Goal: Navigation & Orientation: Find specific page/section

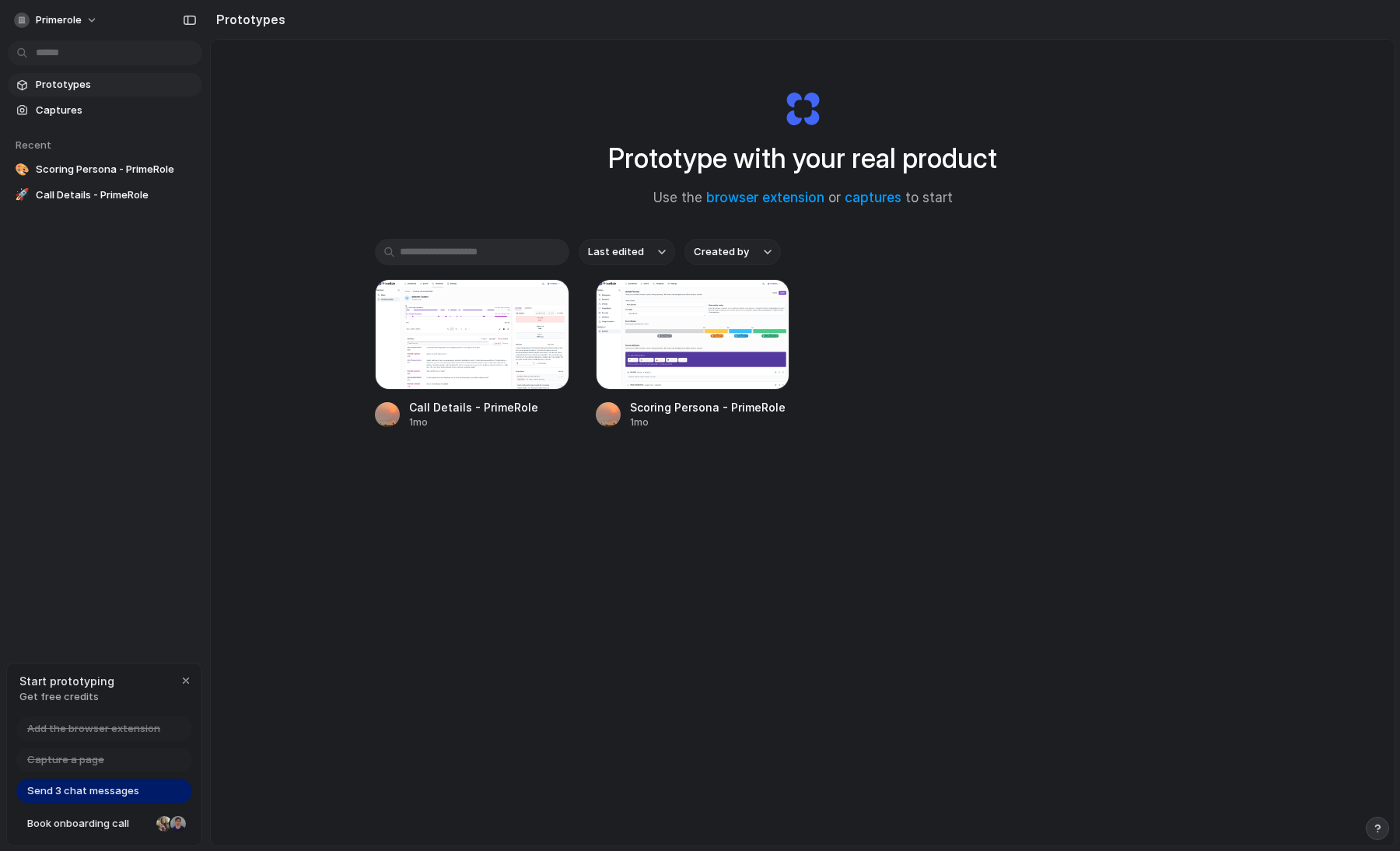
drag, startPoint x: 470, startPoint y: 368, endPoint x: 518, endPoint y: 496, distance: 136.7
click at [519, 496] on div "Last edited Created by Call Details - PrimeRole 1mo Scoring Persona - PrimeRole…" at bounding box center [802, 382] width 855 height 287
click at [455, 332] on div at bounding box center [472, 334] width 194 height 111
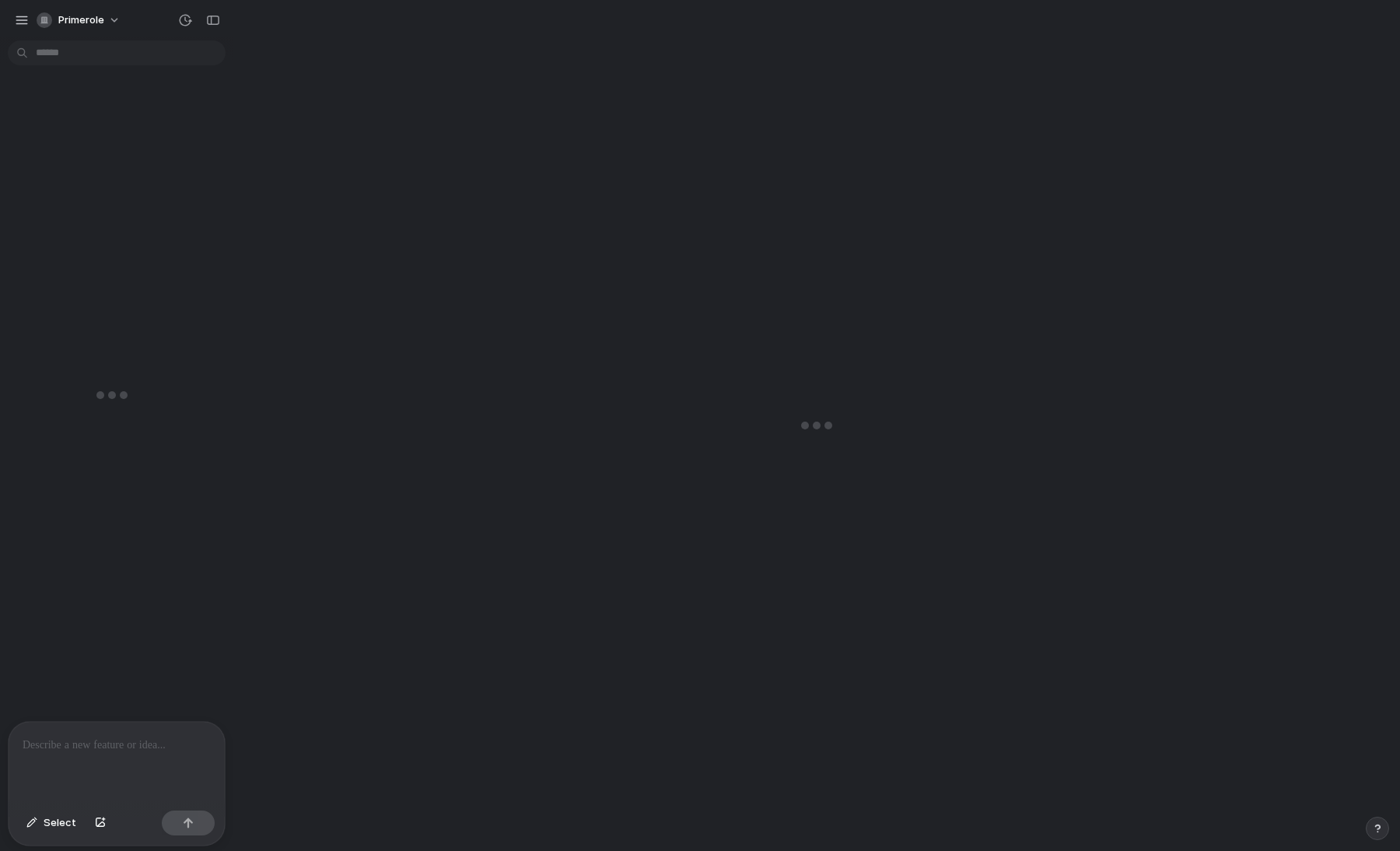
scroll to position [1108, 0]
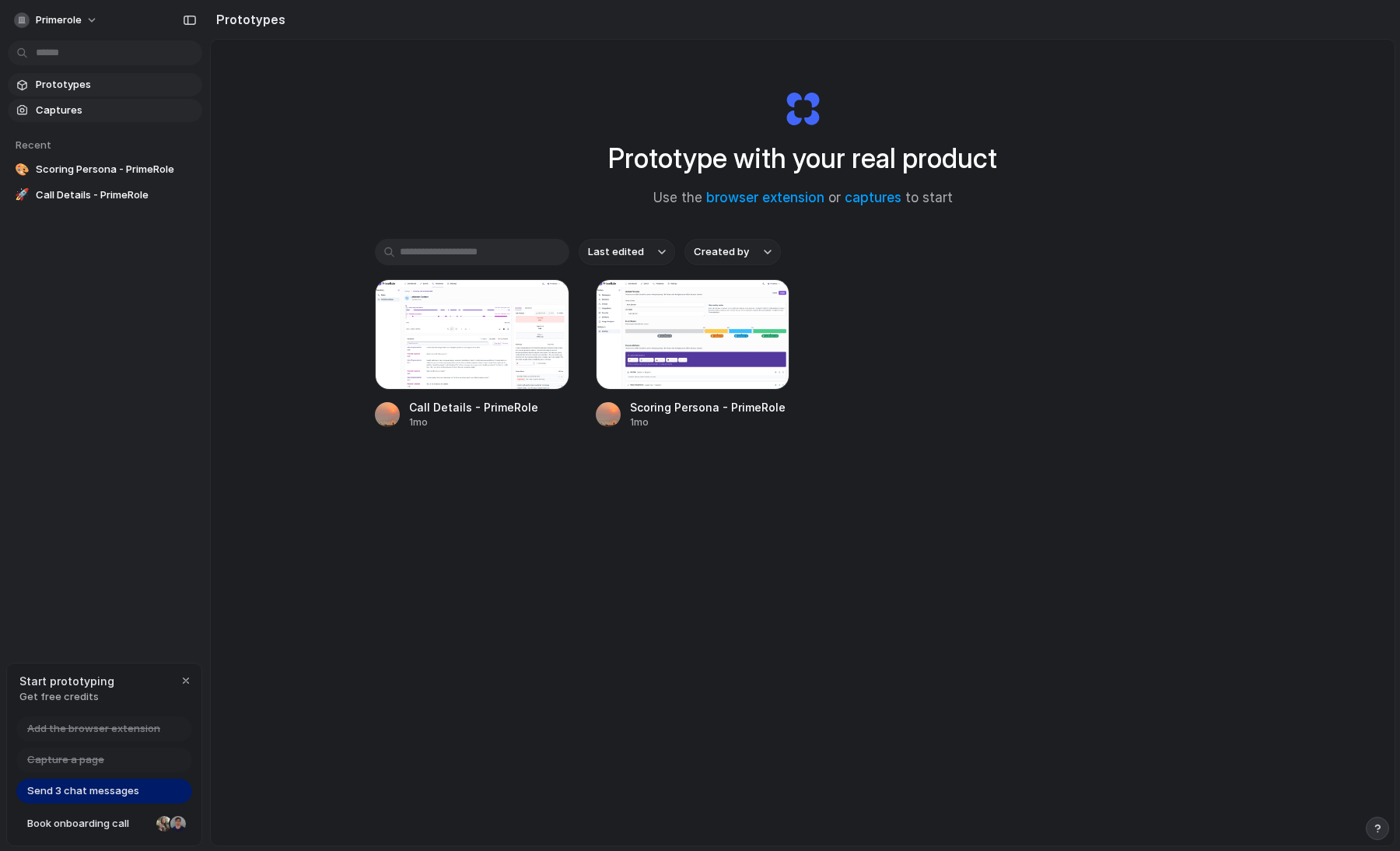
click at [145, 111] on span "Captures" at bounding box center [117, 111] width 161 height 16
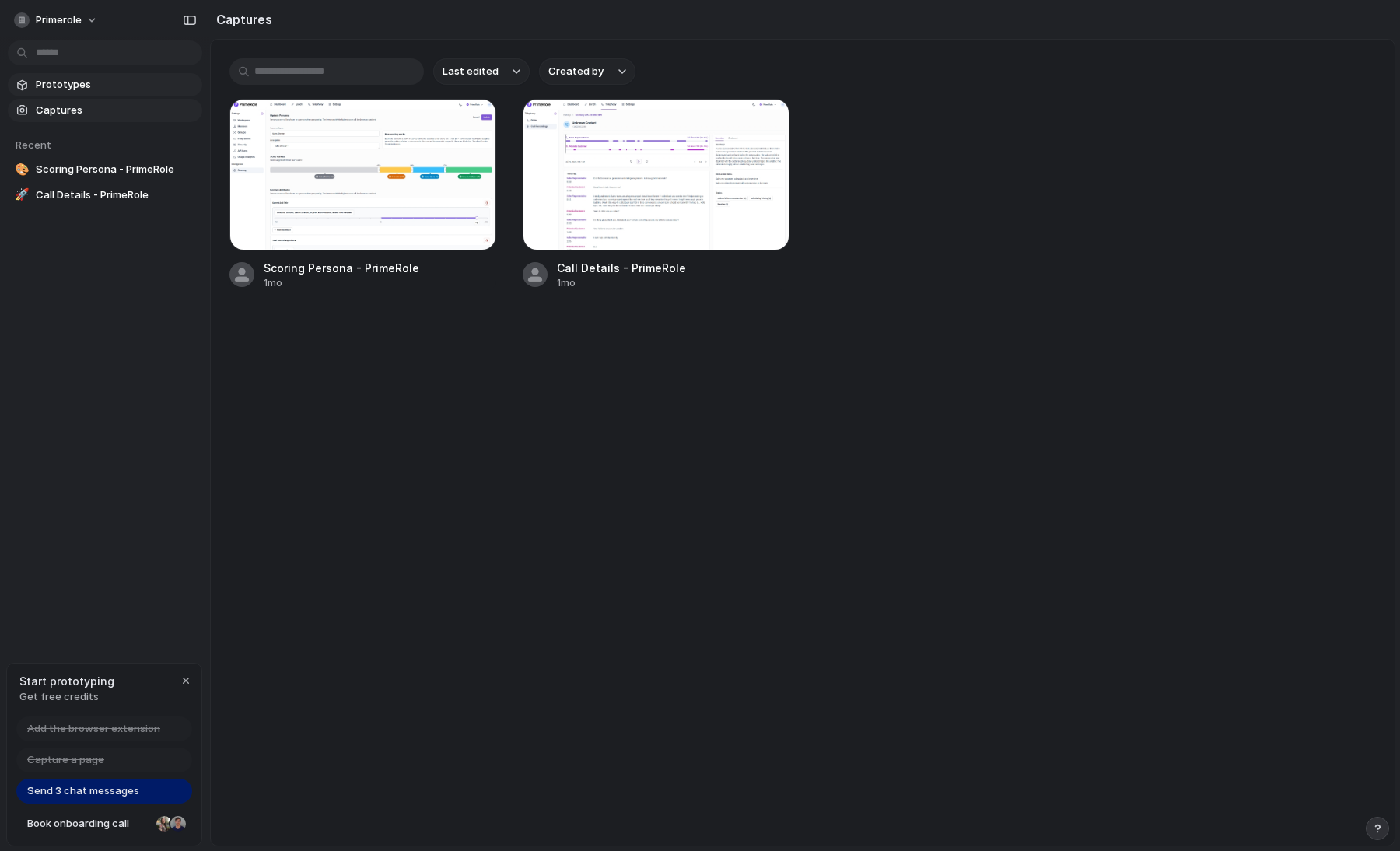
click at [126, 82] on span "Prototypes" at bounding box center [117, 85] width 161 height 16
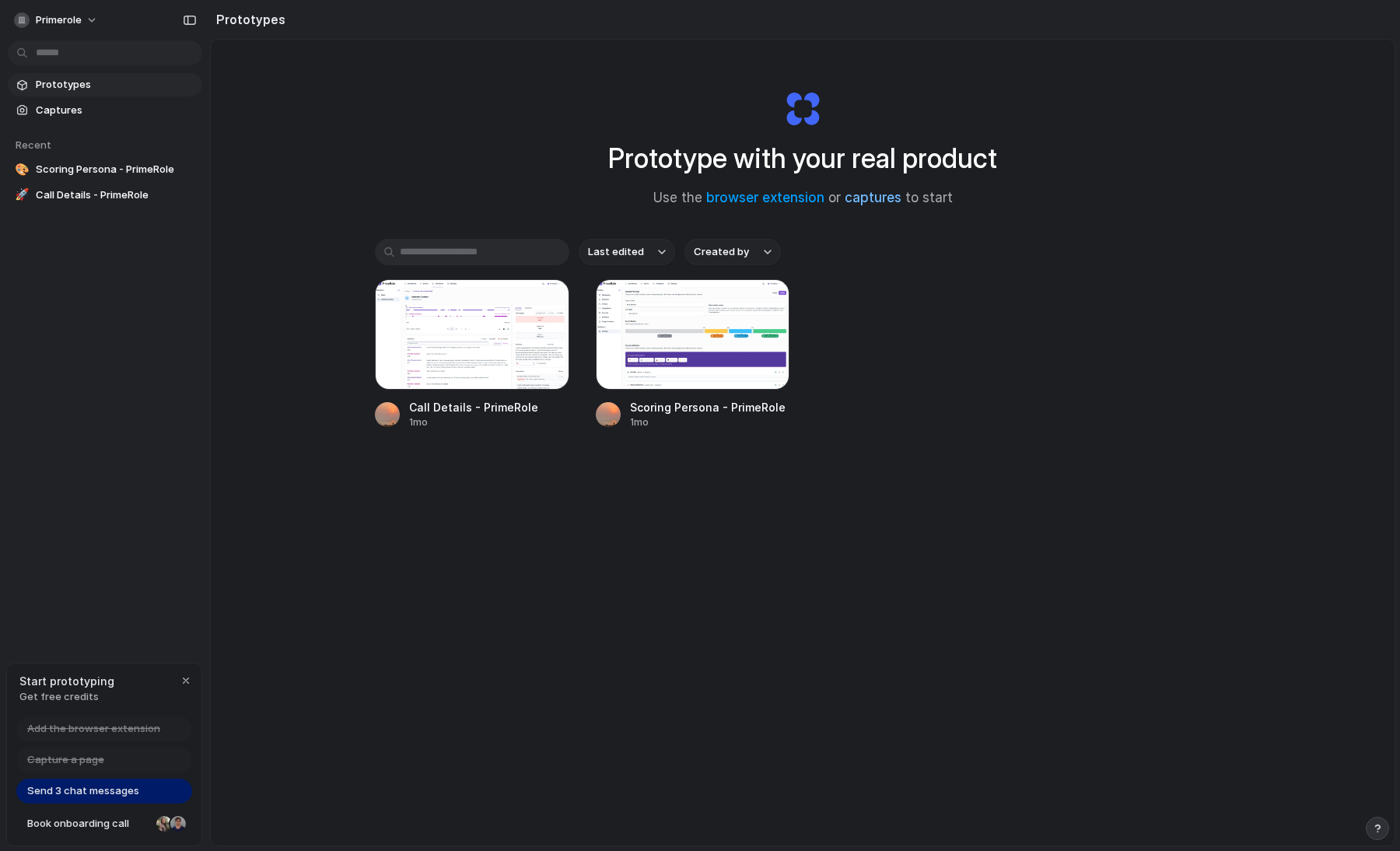
click at [893, 196] on link "captures" at bounding box center [873, 198] width 57 height 16
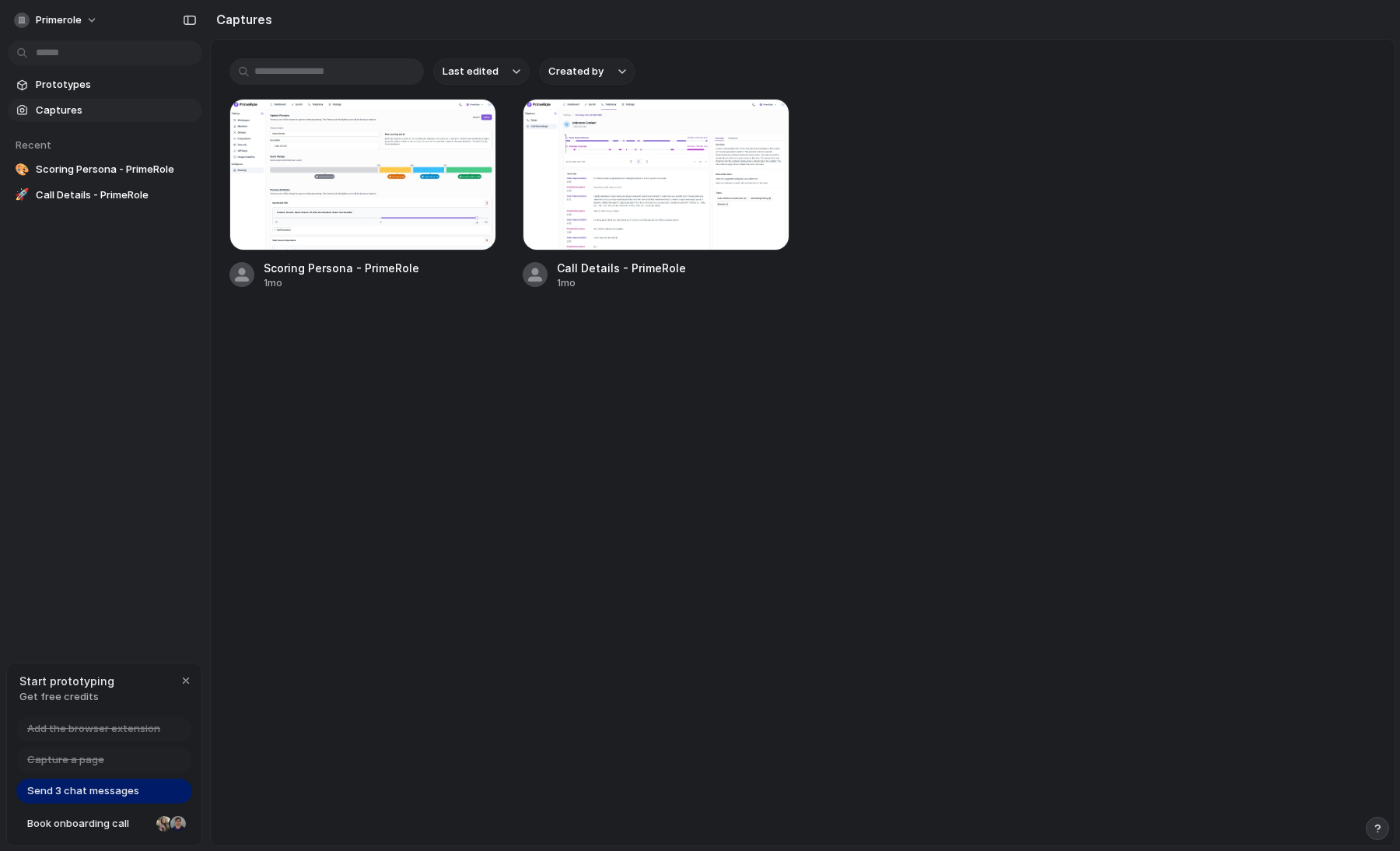
click at [724, 526] on main "Last edited Created by Scoring Persona - PrimeRole 1mo Call Details - PrimeRole…" at bounding box center [802, 443] width 1185 height 807
click at [69, 83] on span "Prototypes" at bounding box center [117, 85] width 161 height 16
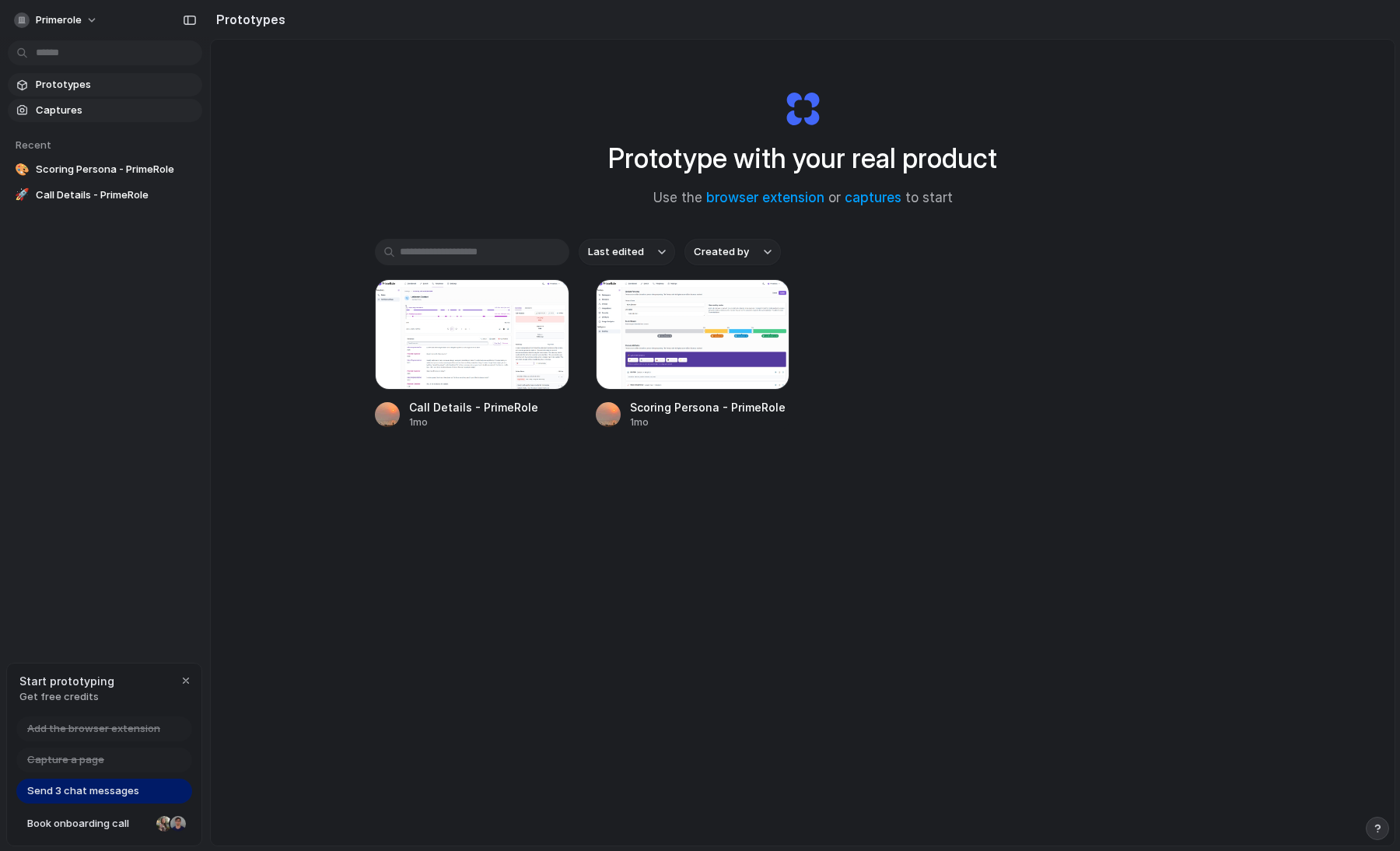
click at [108, 118] on span "Captures" at bounding box center [117, 111] width 161 height 16
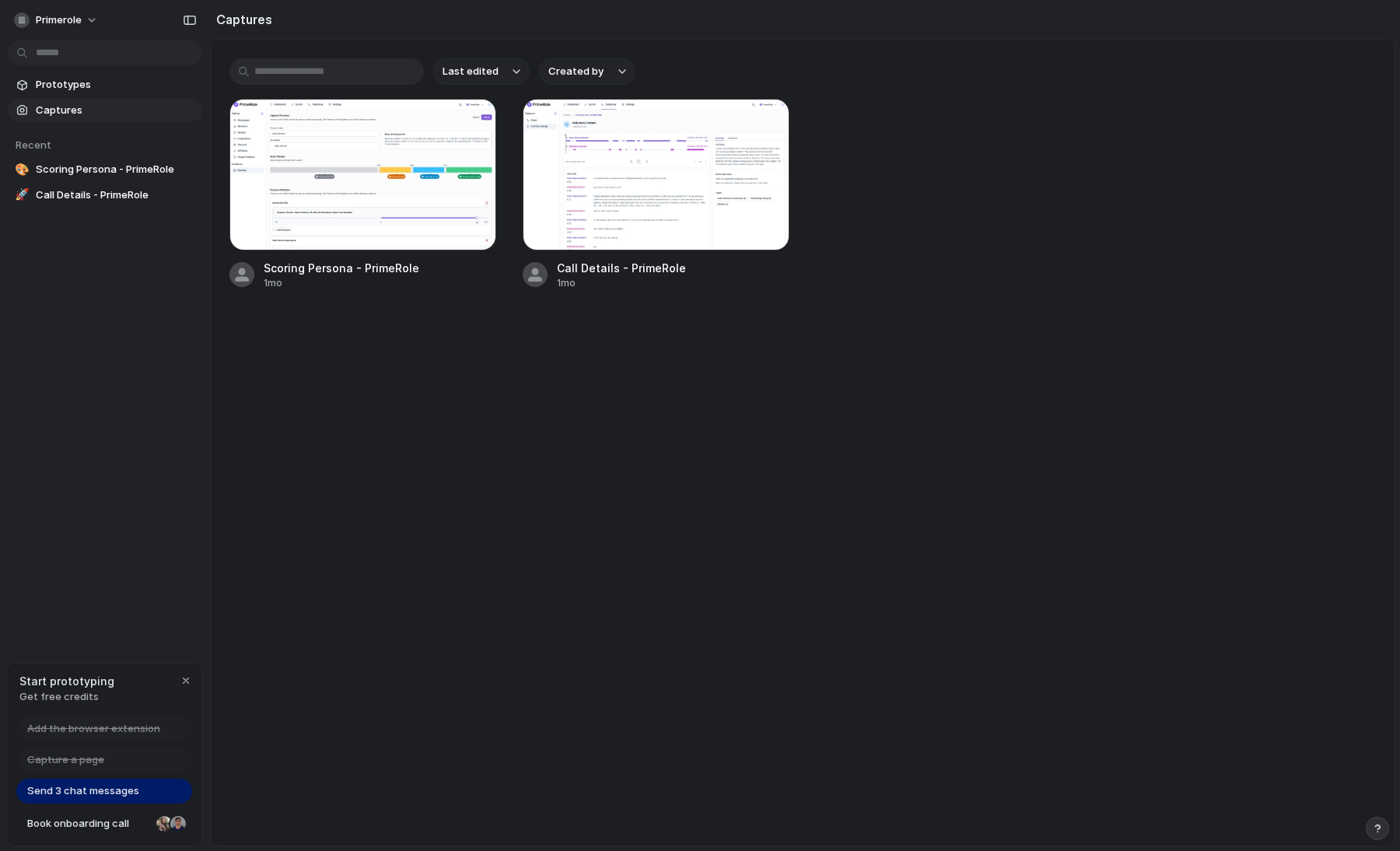
click at [211, 190] on main "Last edited Created by Scoring Persona - PrimeRole 1mo Call Details - PrimeRole…" at bounding box center [802, 443] width 1185 height 807
